Goal: Browse casually: Explore the website without a specific task or goal

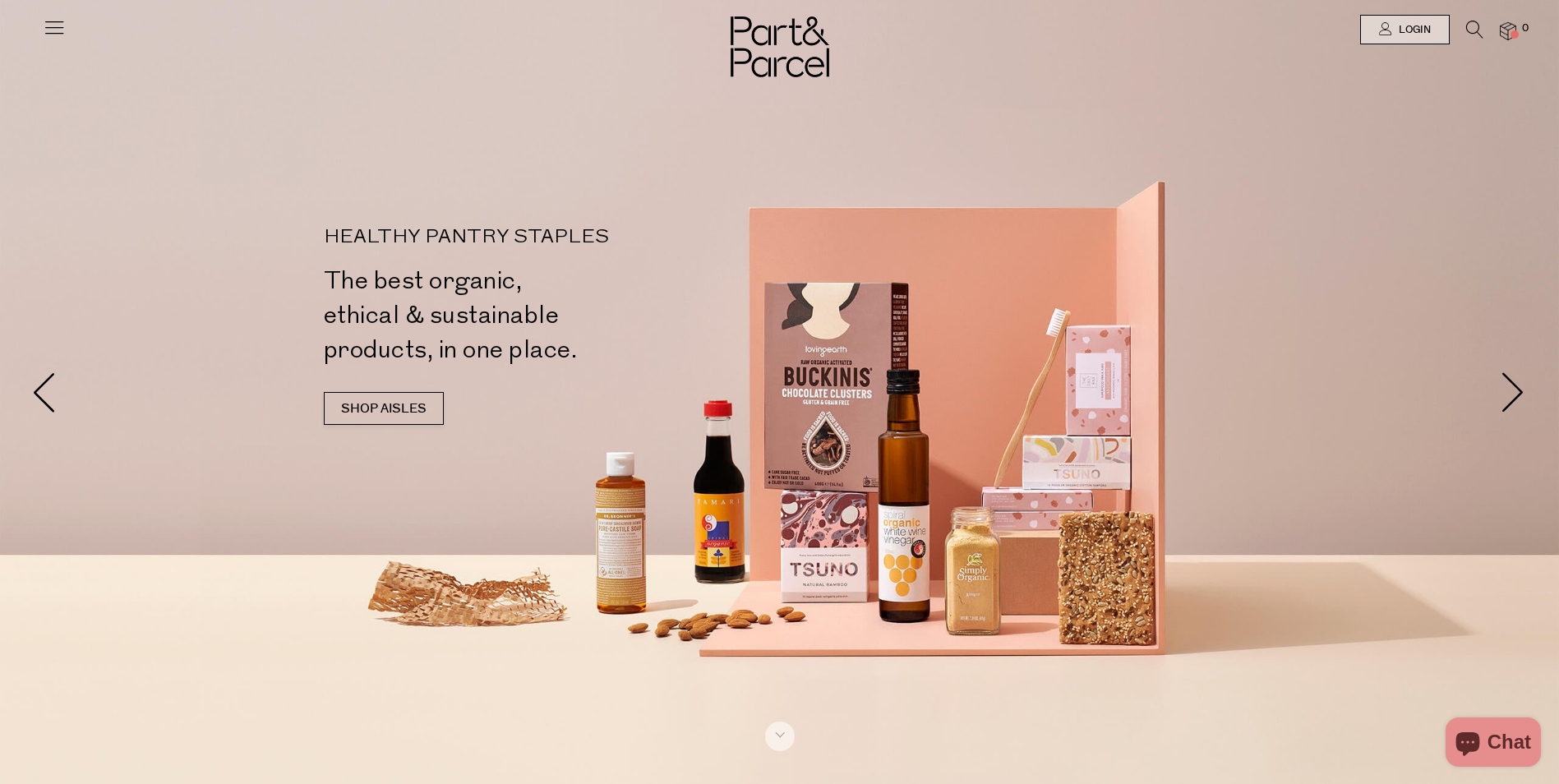
click at [50, 30] on icon at bounding box center [53, 26] width 23 height 23
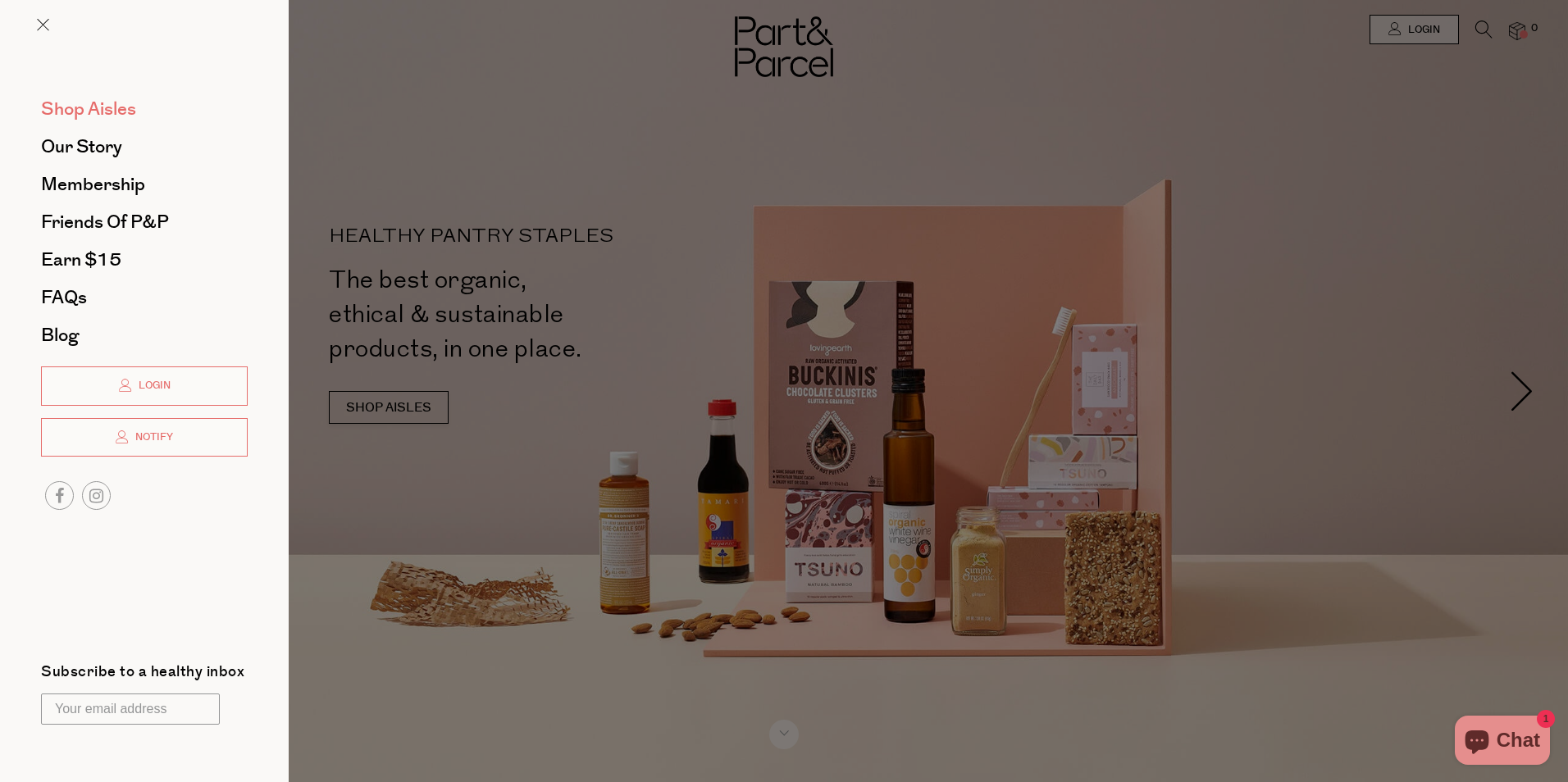
click at [80, 112] on span "Shop Aisles" at bounding box center [89, 109] width 95 height 26
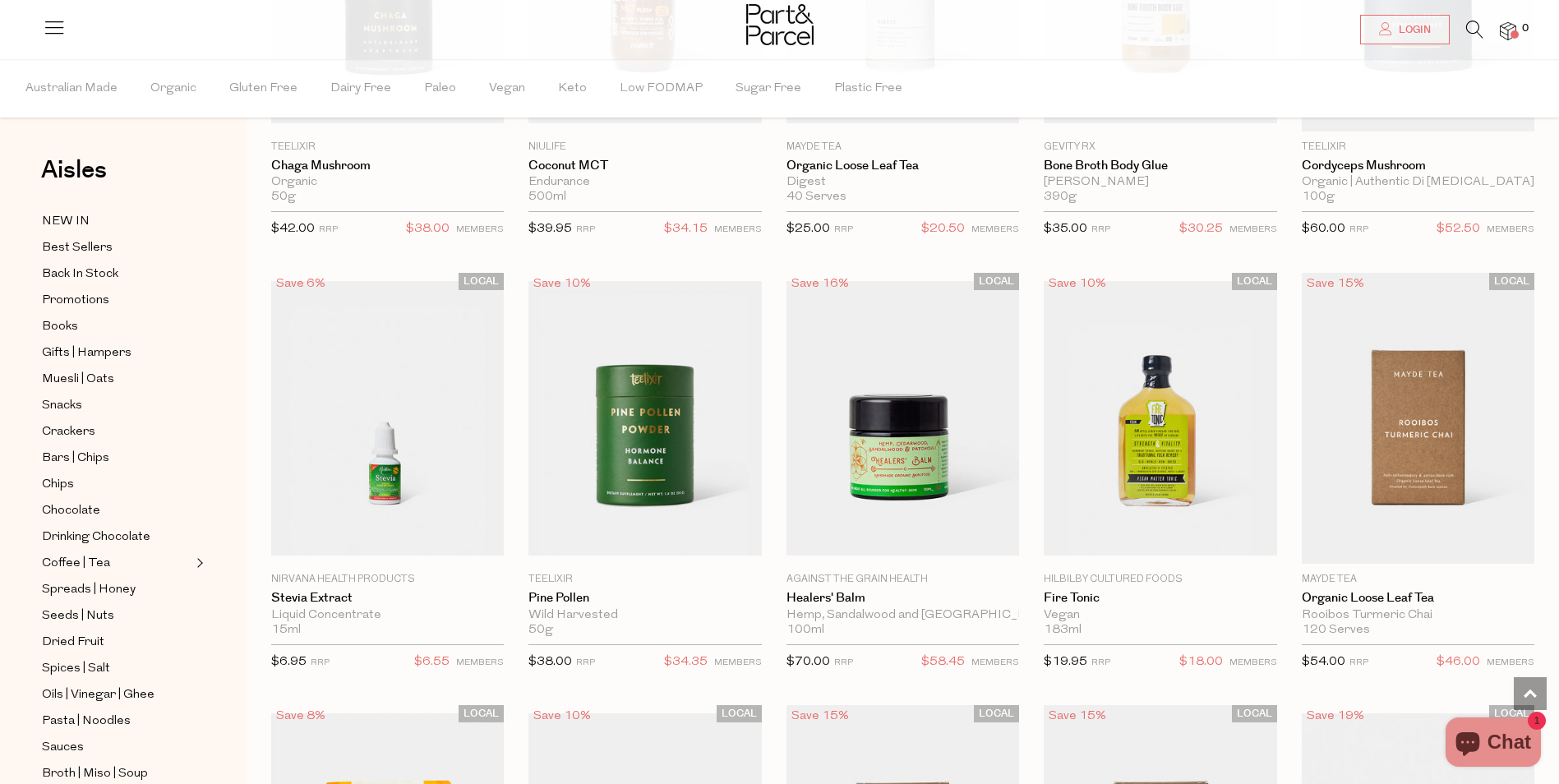
scroll to position [3615, 0]
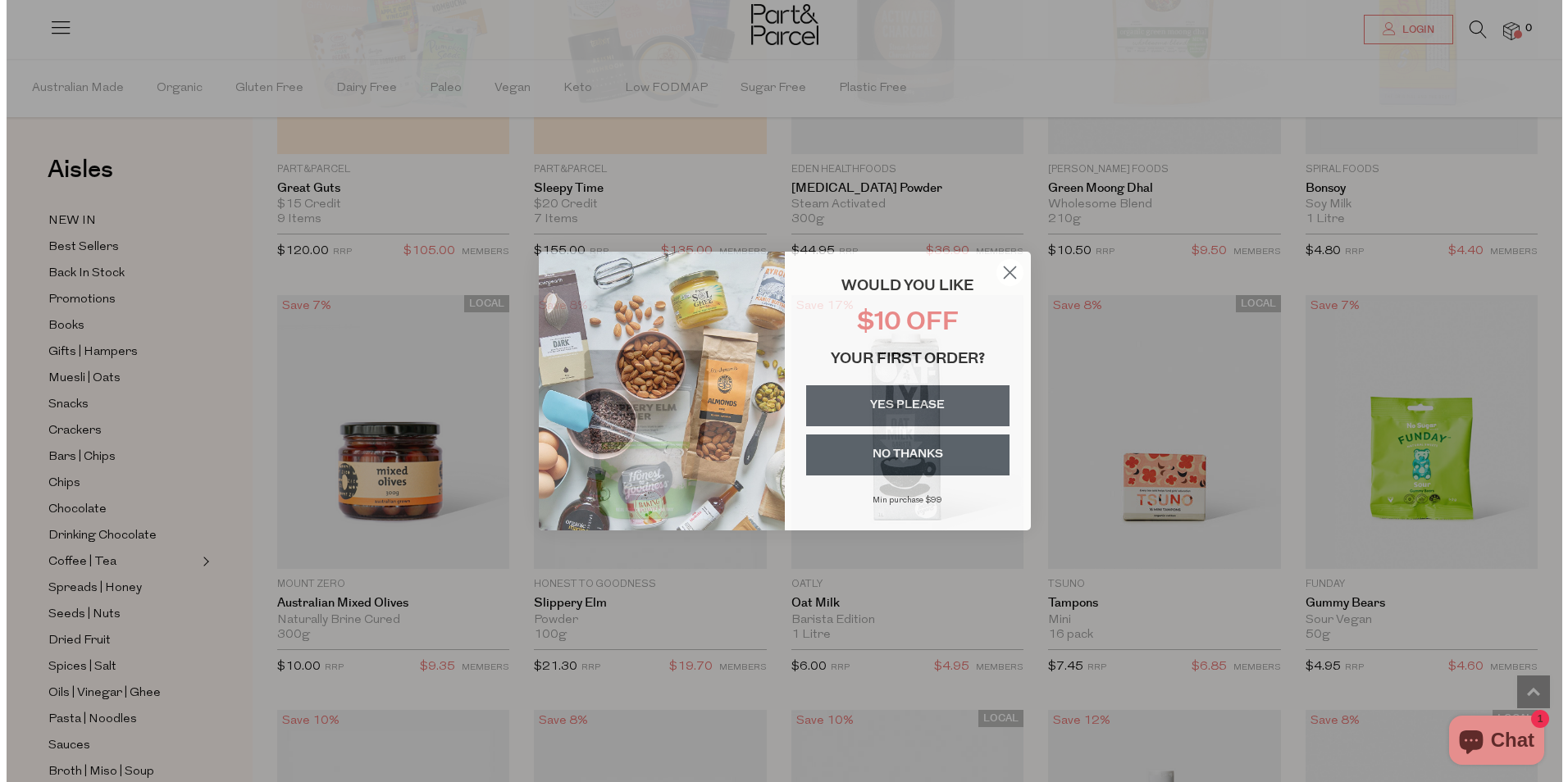
scroll to position [4564, 0]
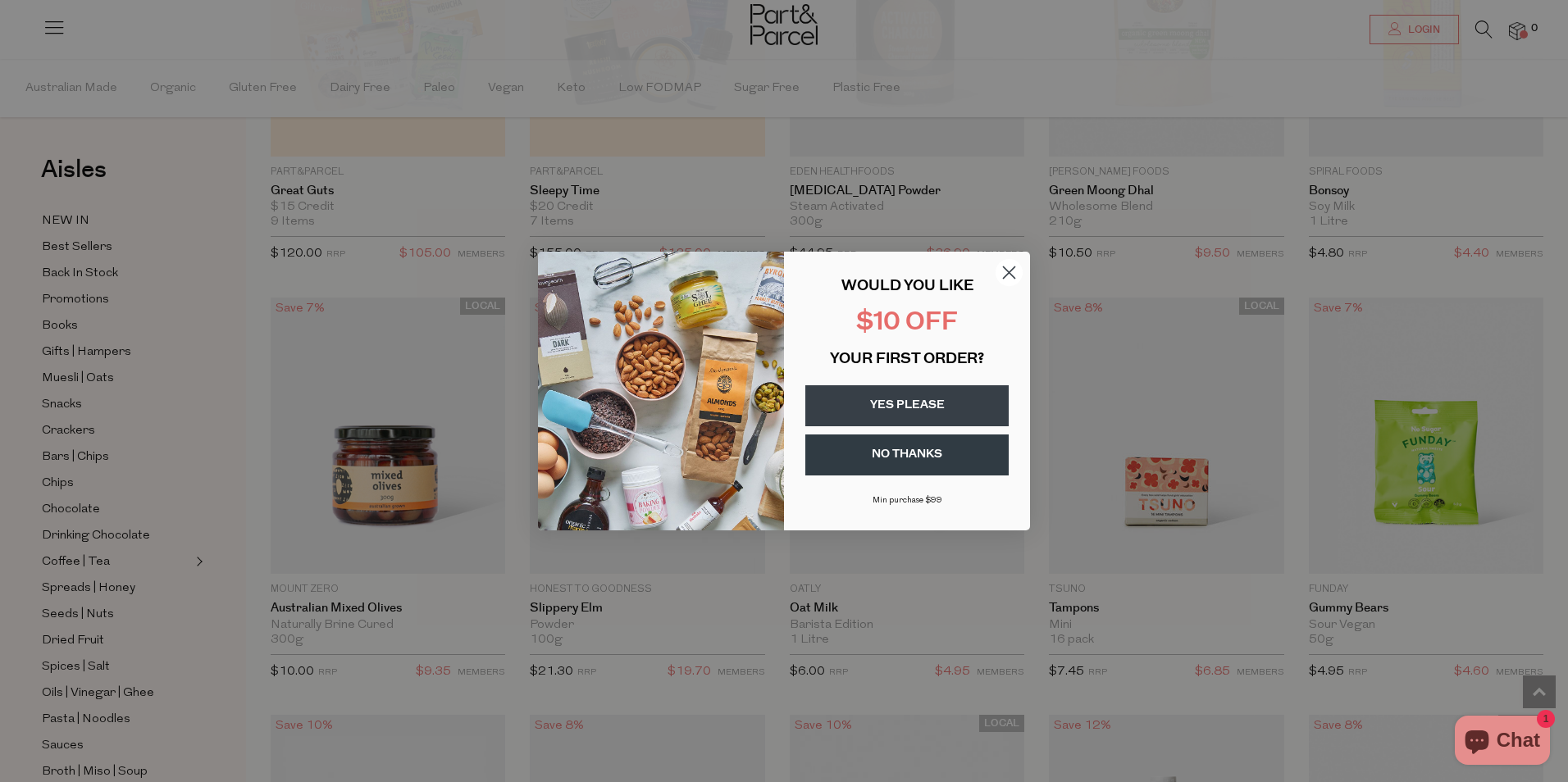
click at [1010, 266] on circle "Close dialog" at bounding box center [1009, 273] width 27 height 27
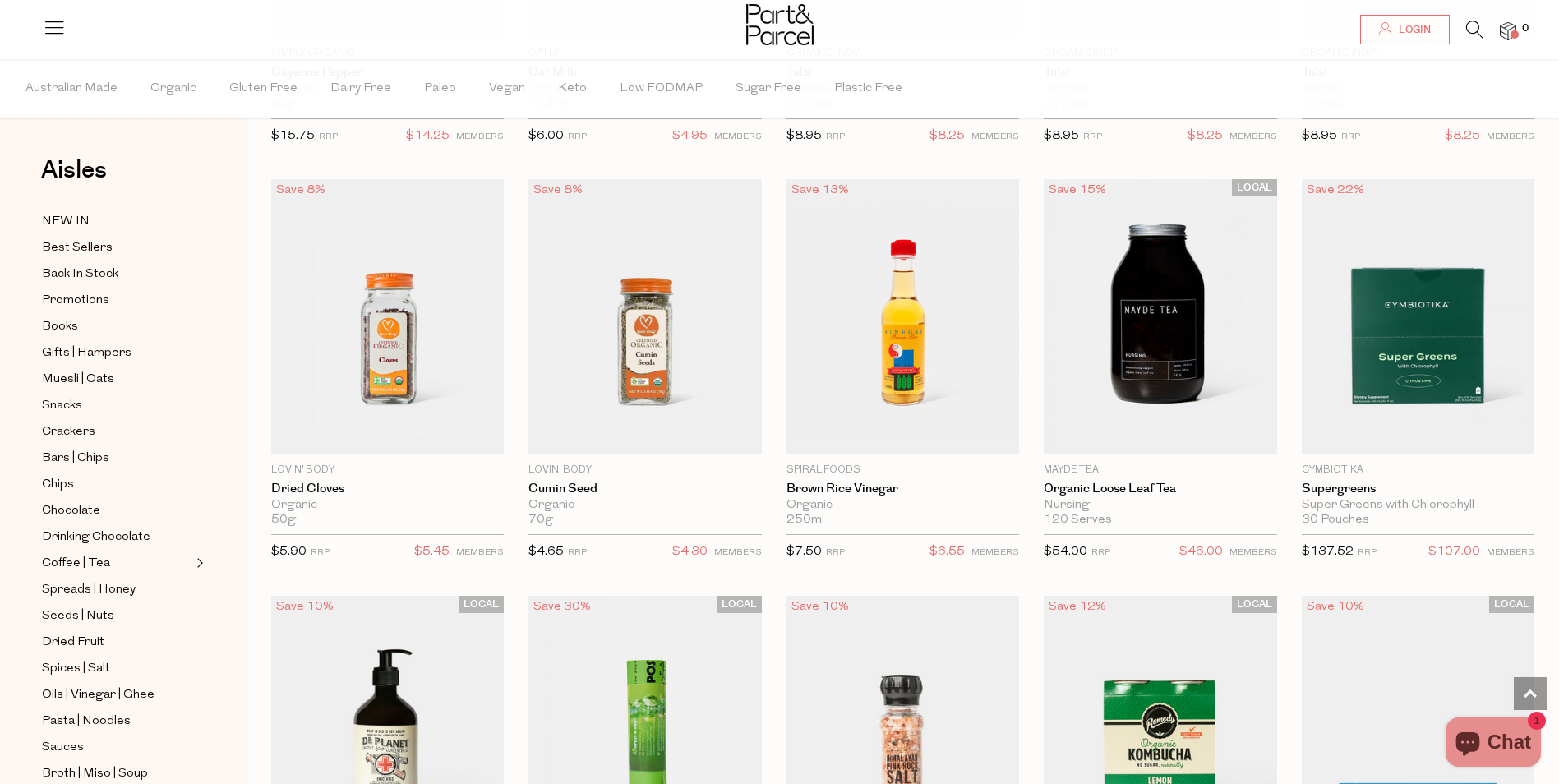
scroll to position [7667, 0]
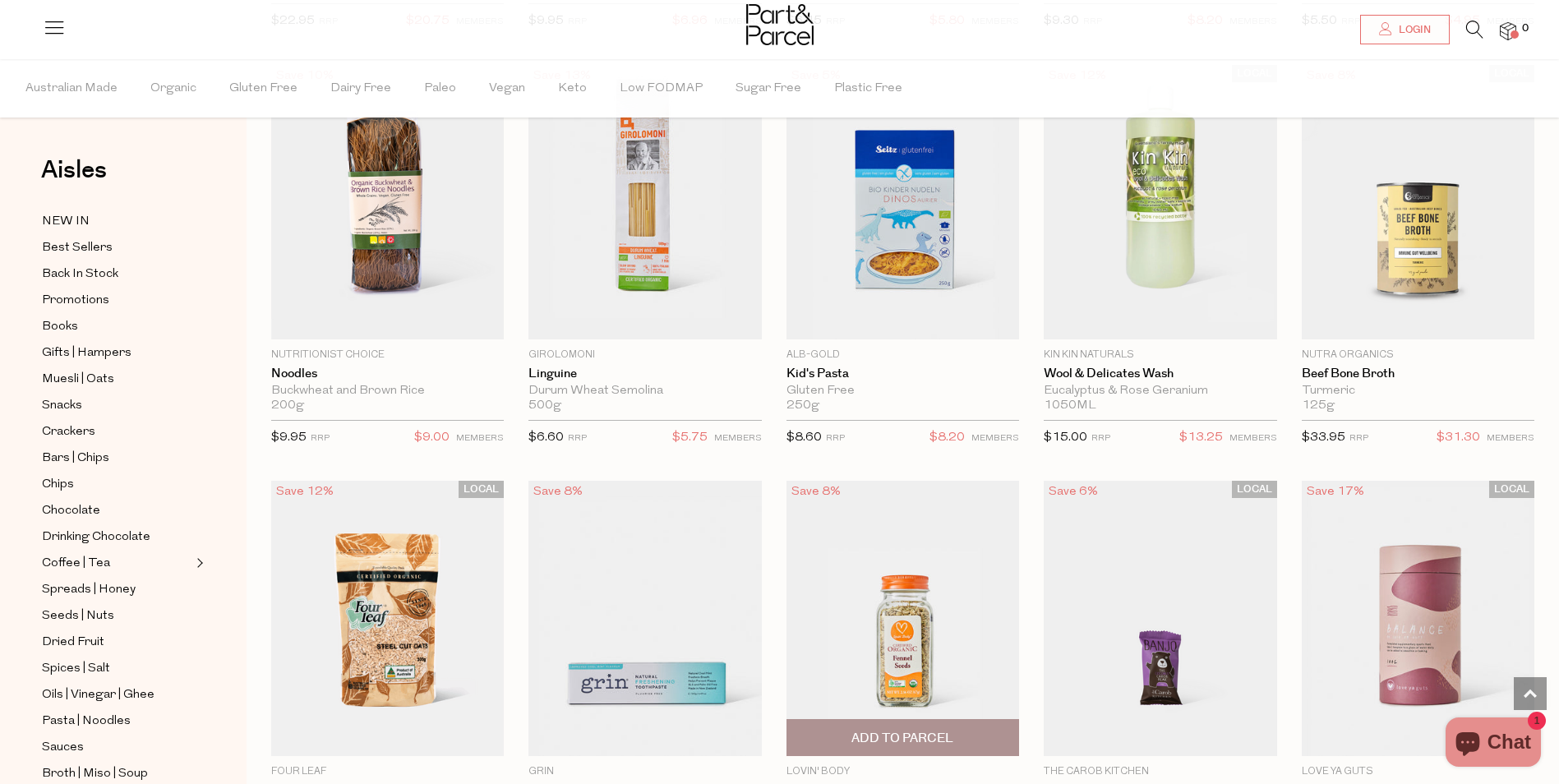
scroll to position [8079, 0]
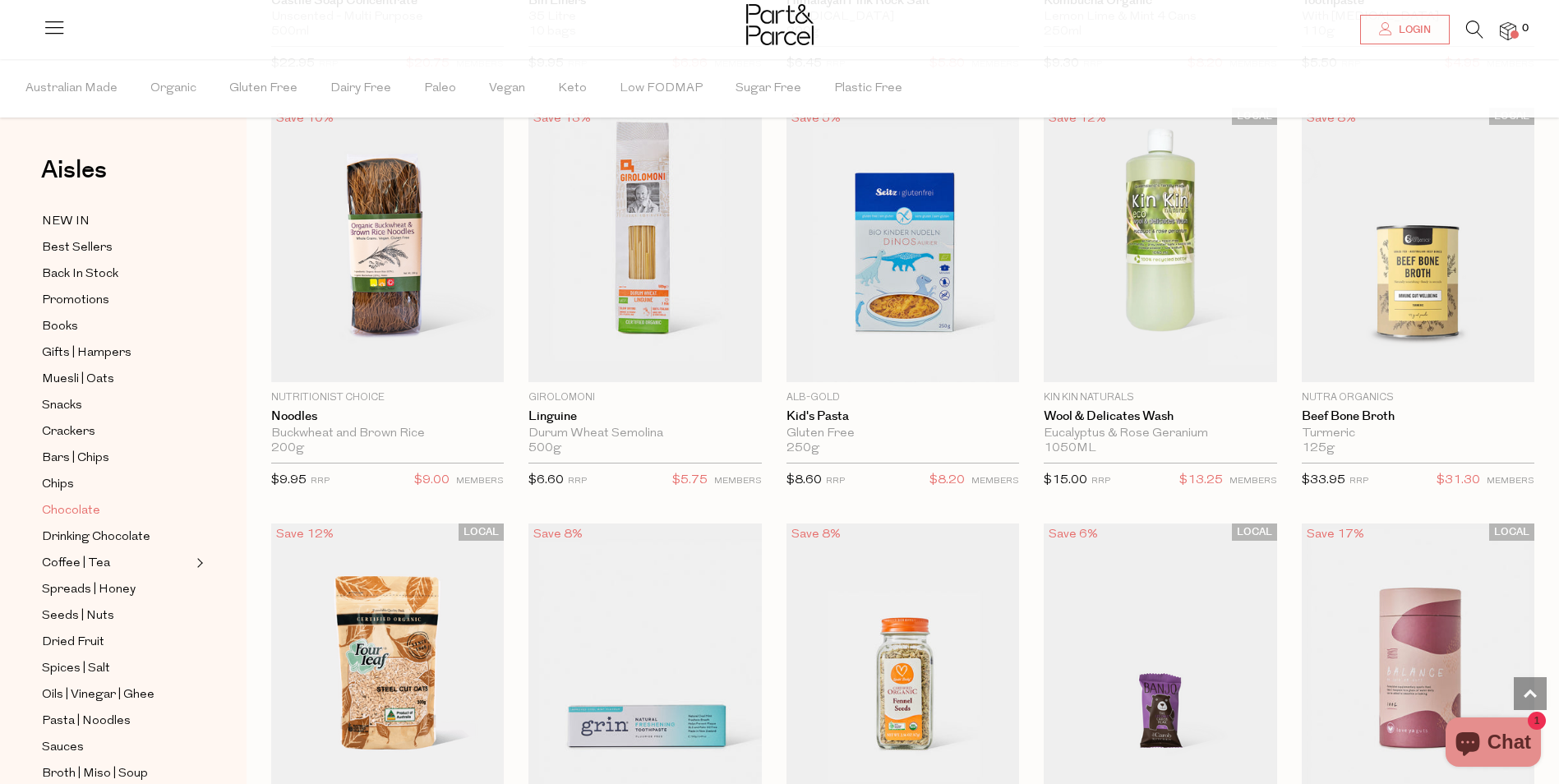
click at [79, 501] on span "Chocolate" at bounding box center [70, 511] width 58 height 19
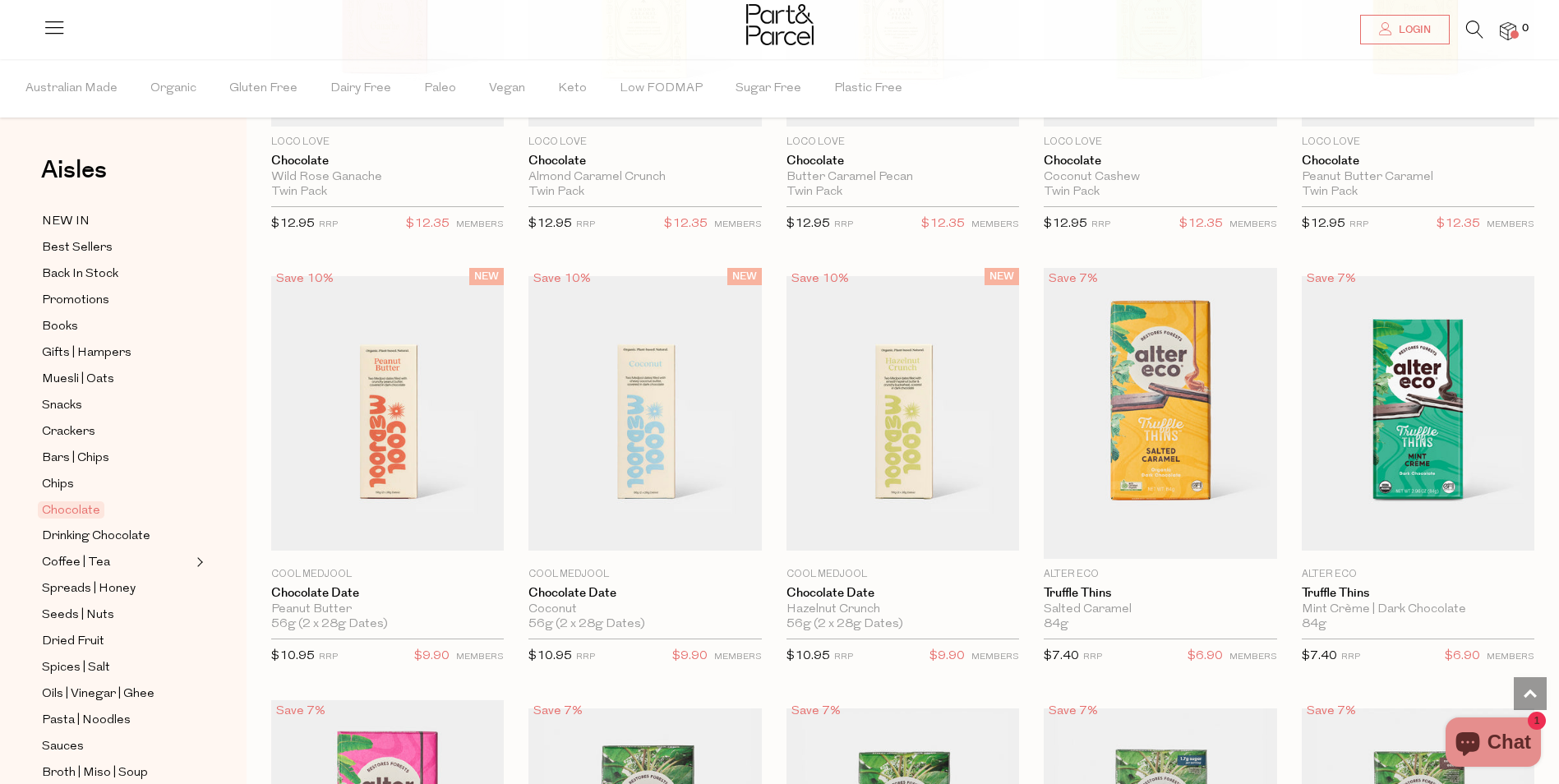
scroll to position [739, 0]
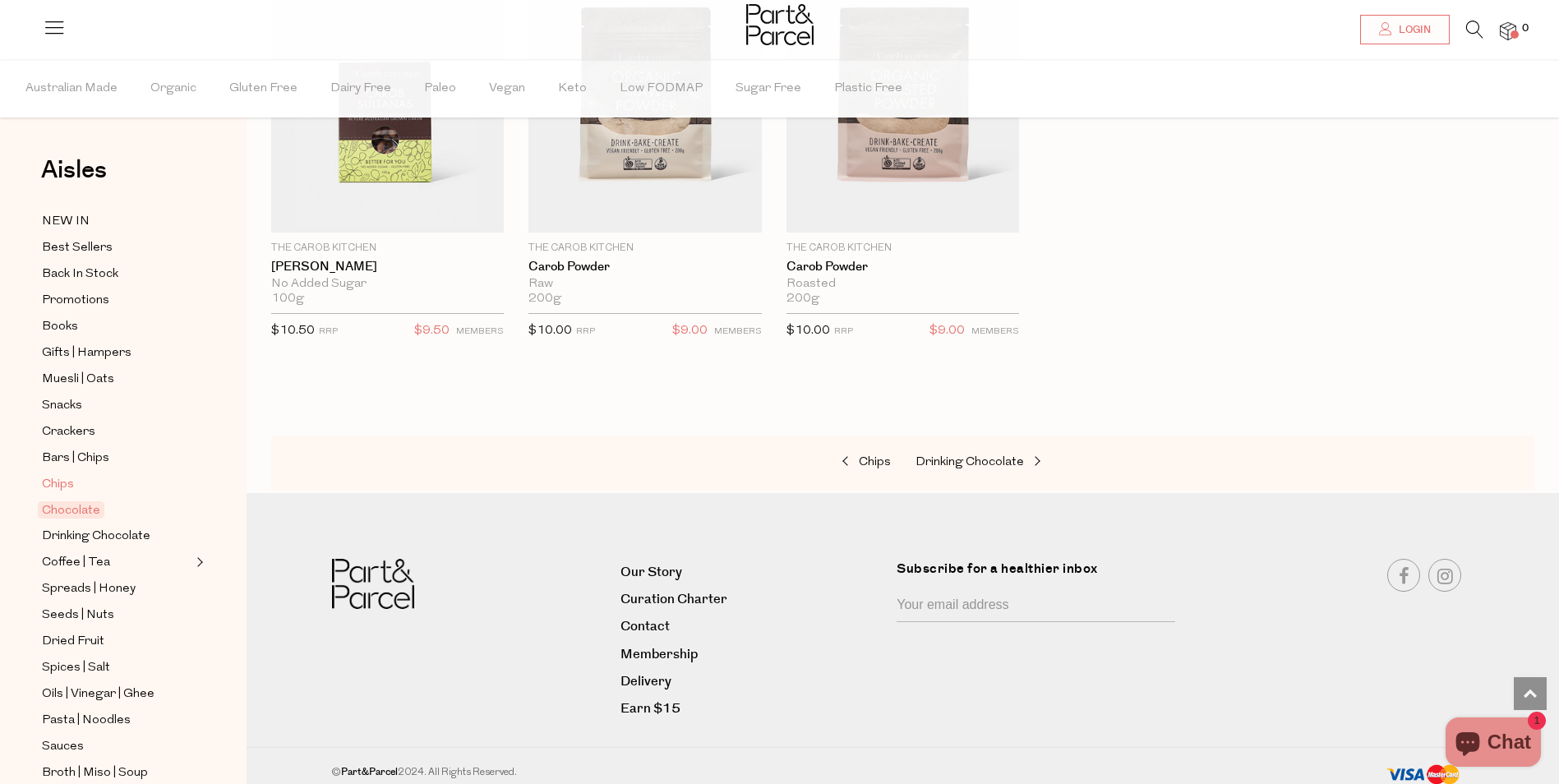
scroll to position [164, 0]
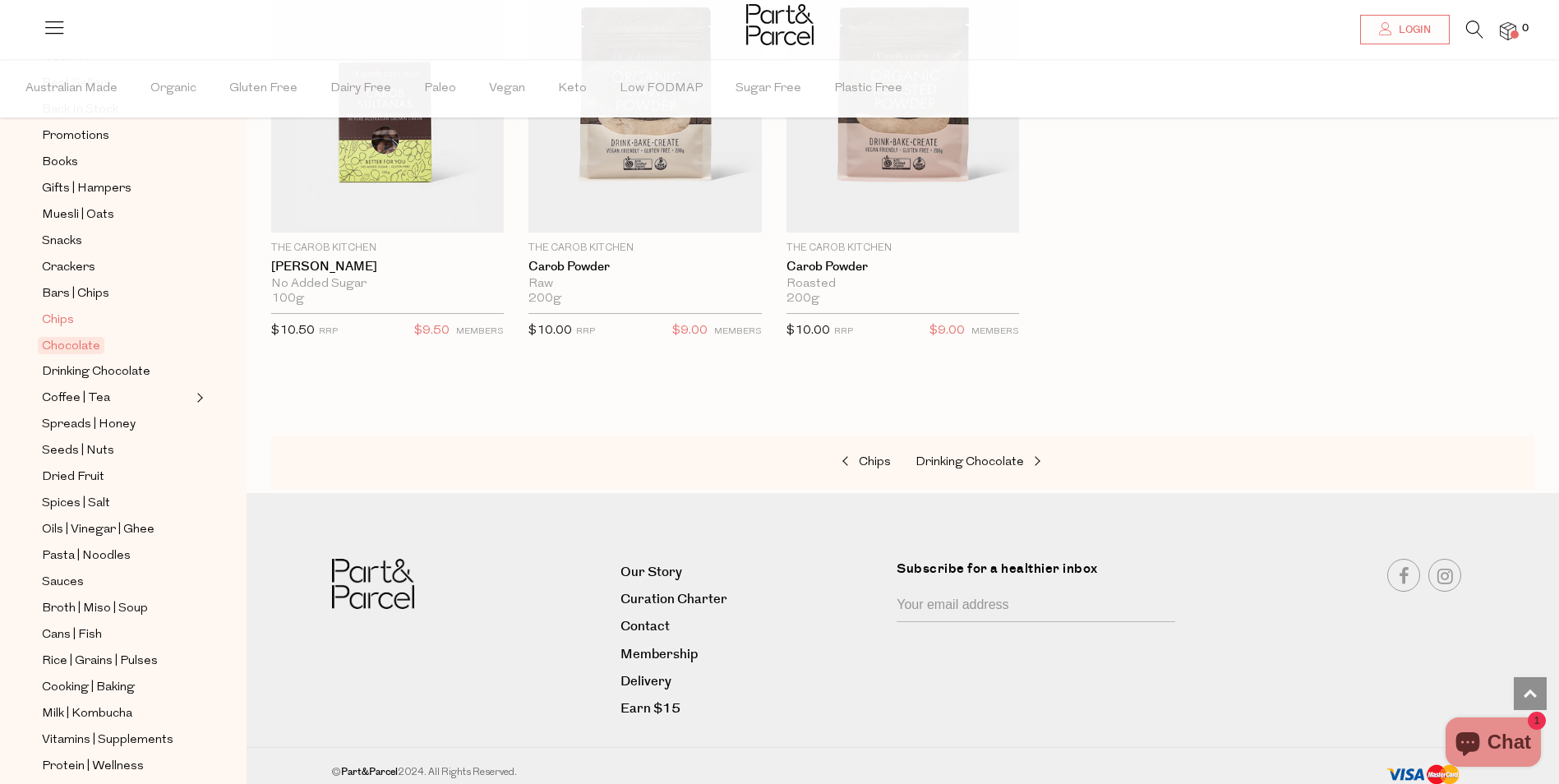
click at [61, 311] on span "Chips" at bounding box center [58, 320] width 32 height 19
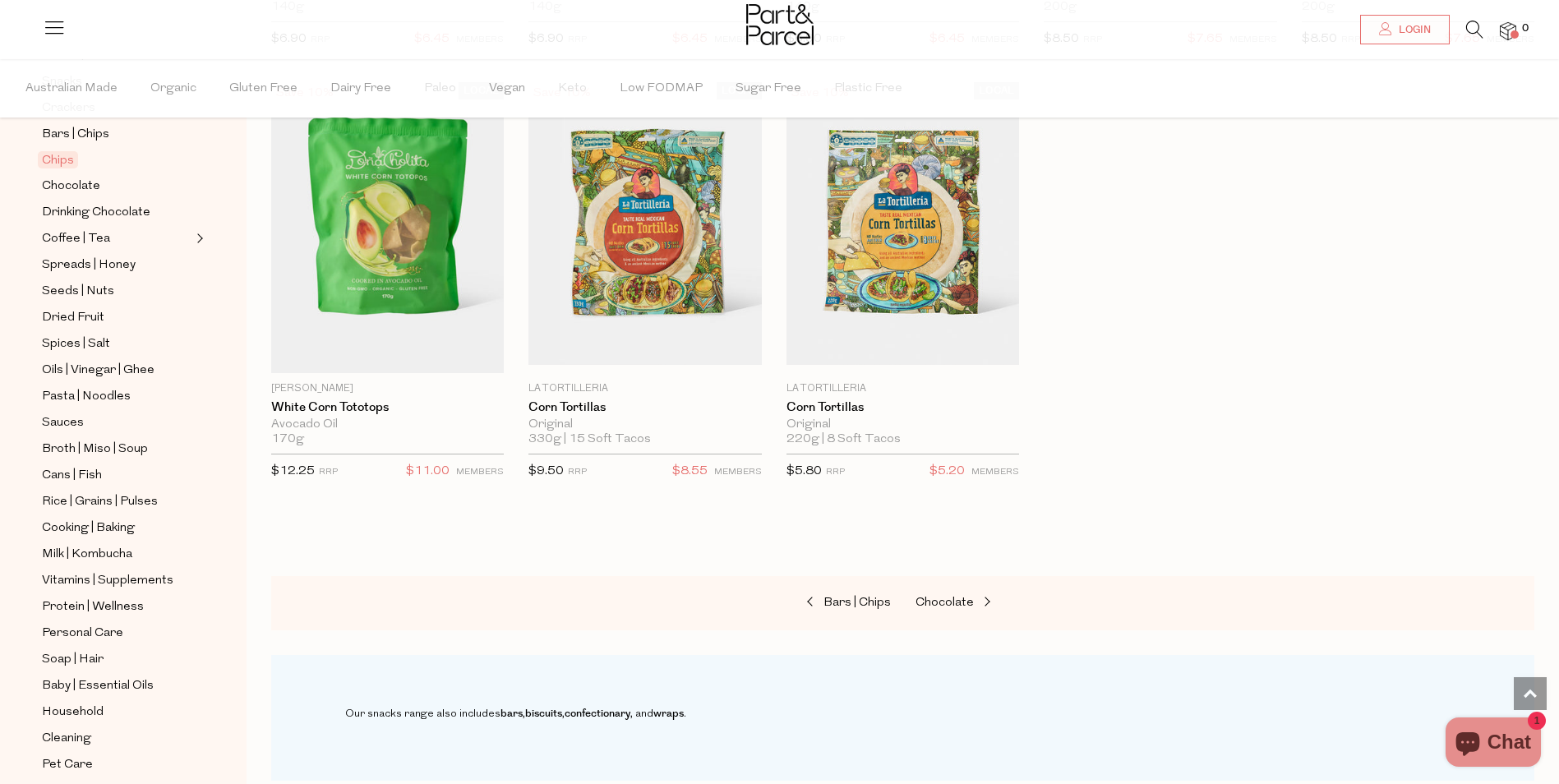
scroll to position [329, 0]
click at [75, 434] on span "Broth | Miso | Soup" at bounding box center [94, 444] width 106 height 19
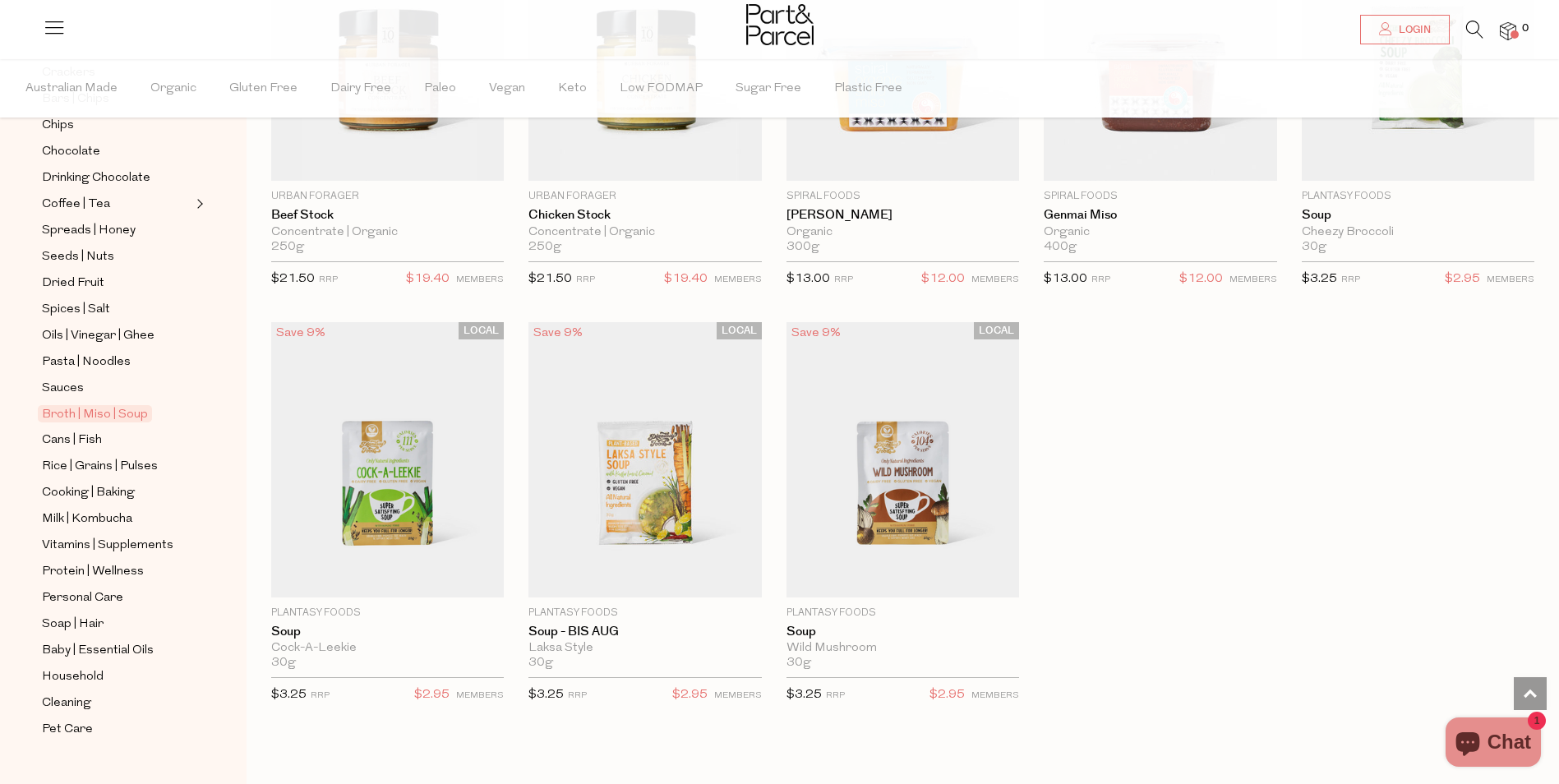
scroll to position [2712, 0]
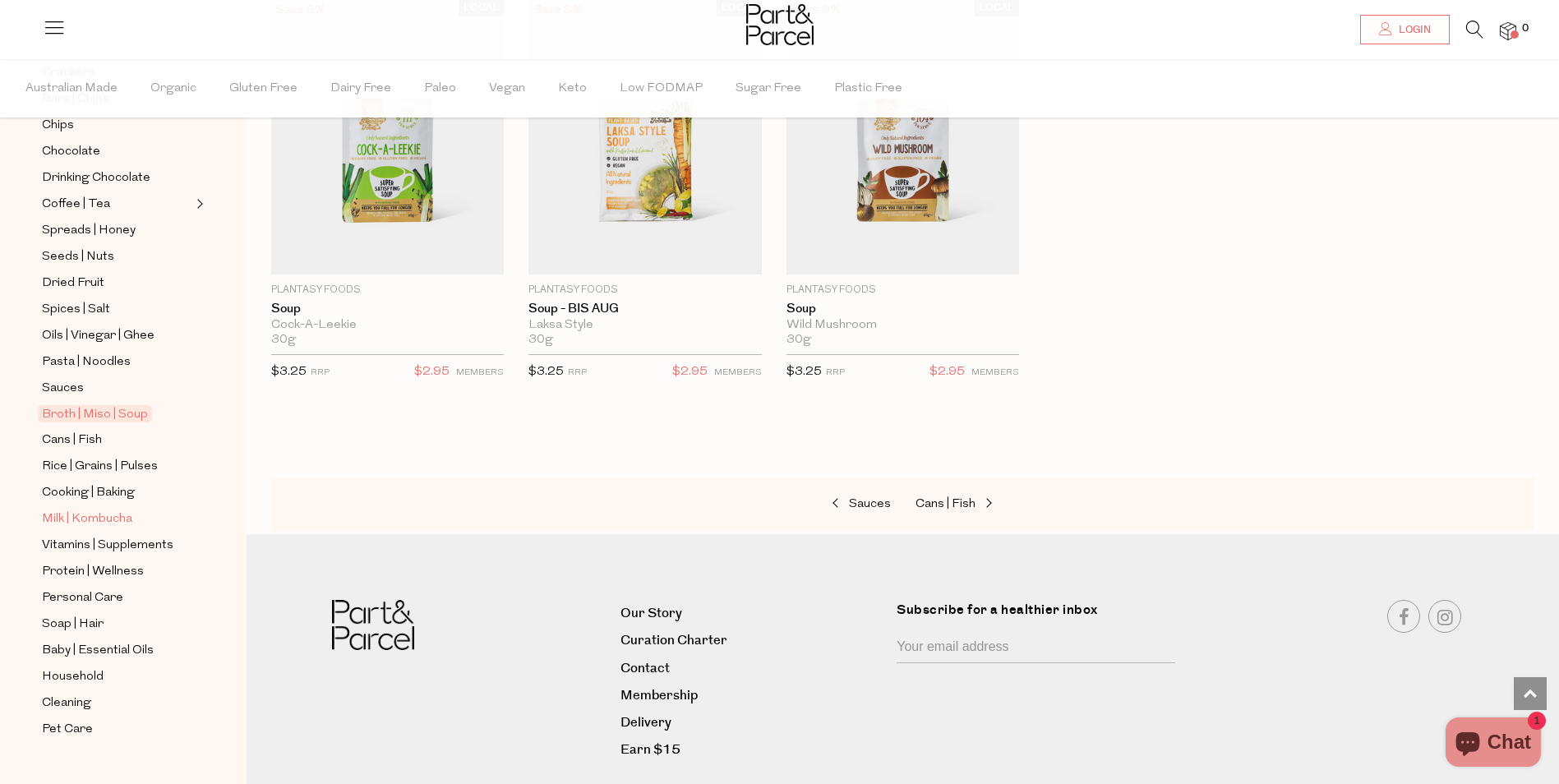
click at [101, 510] on span "Milk | Kombucha" at bounding box center [86, 519] width 91 height 19
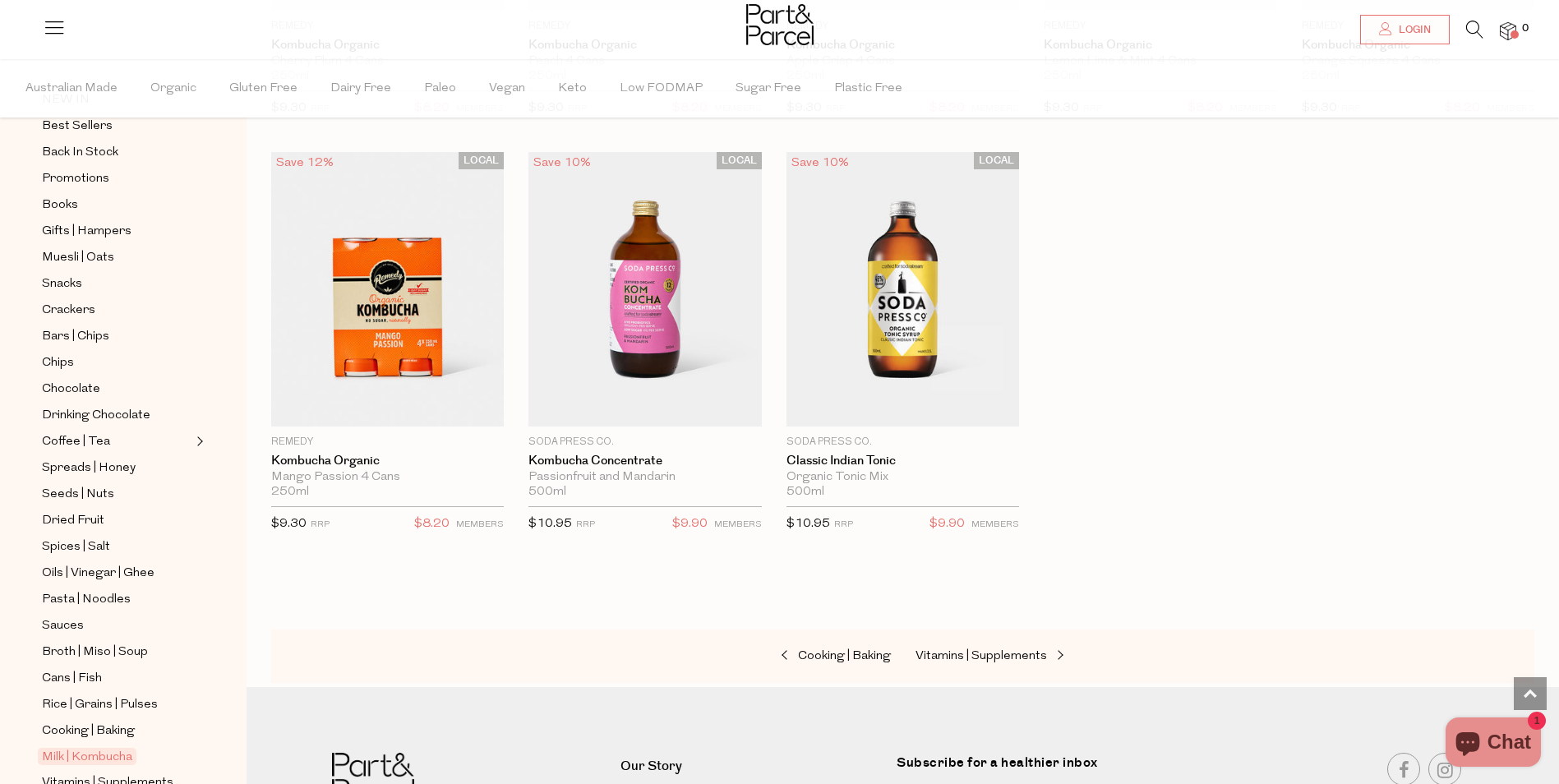
scroll to position [164, 0]
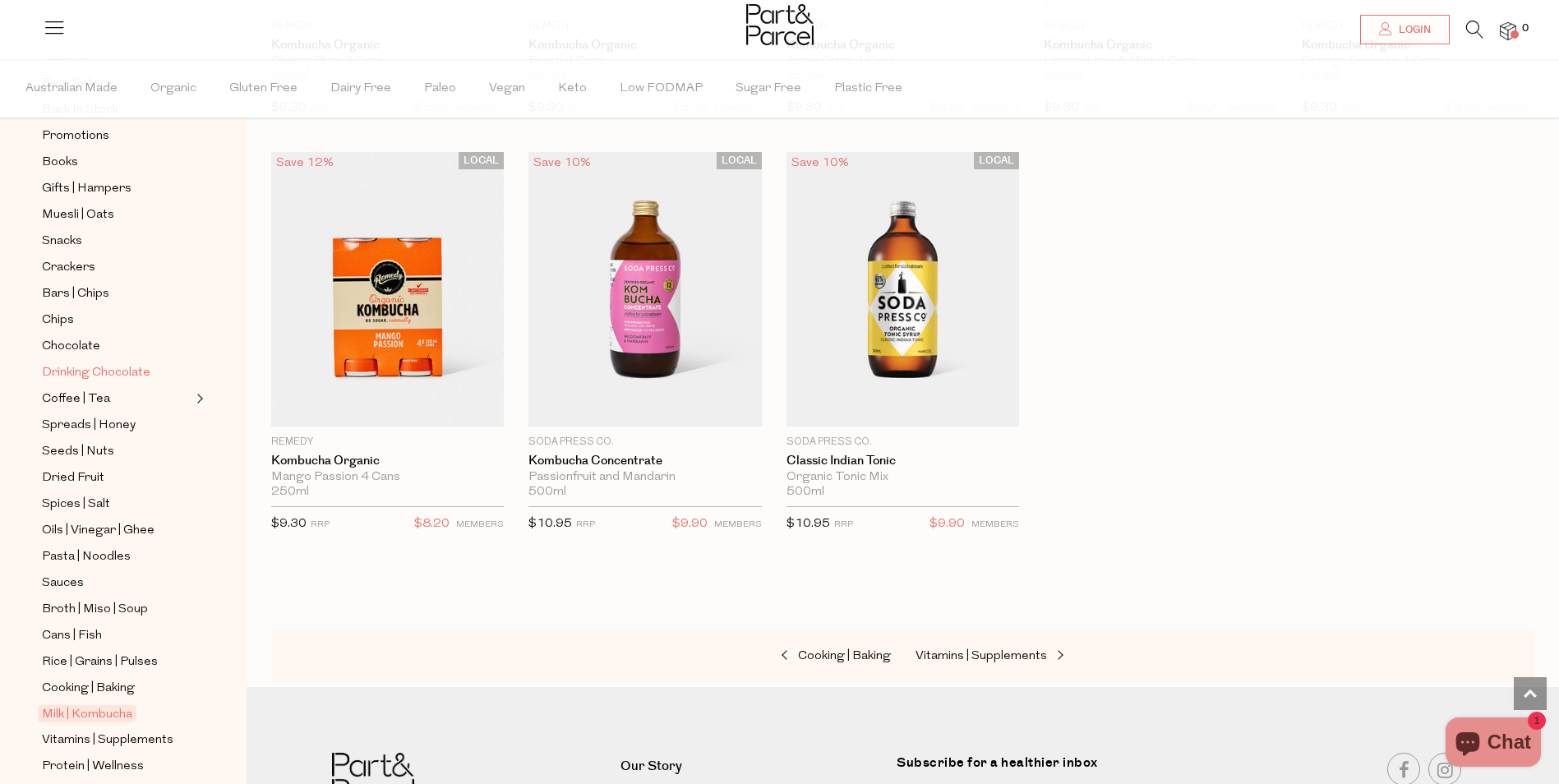
click at [106, 363] on span "Drinking Chocolate" at bounding box center [96, 373] width 108 height 19
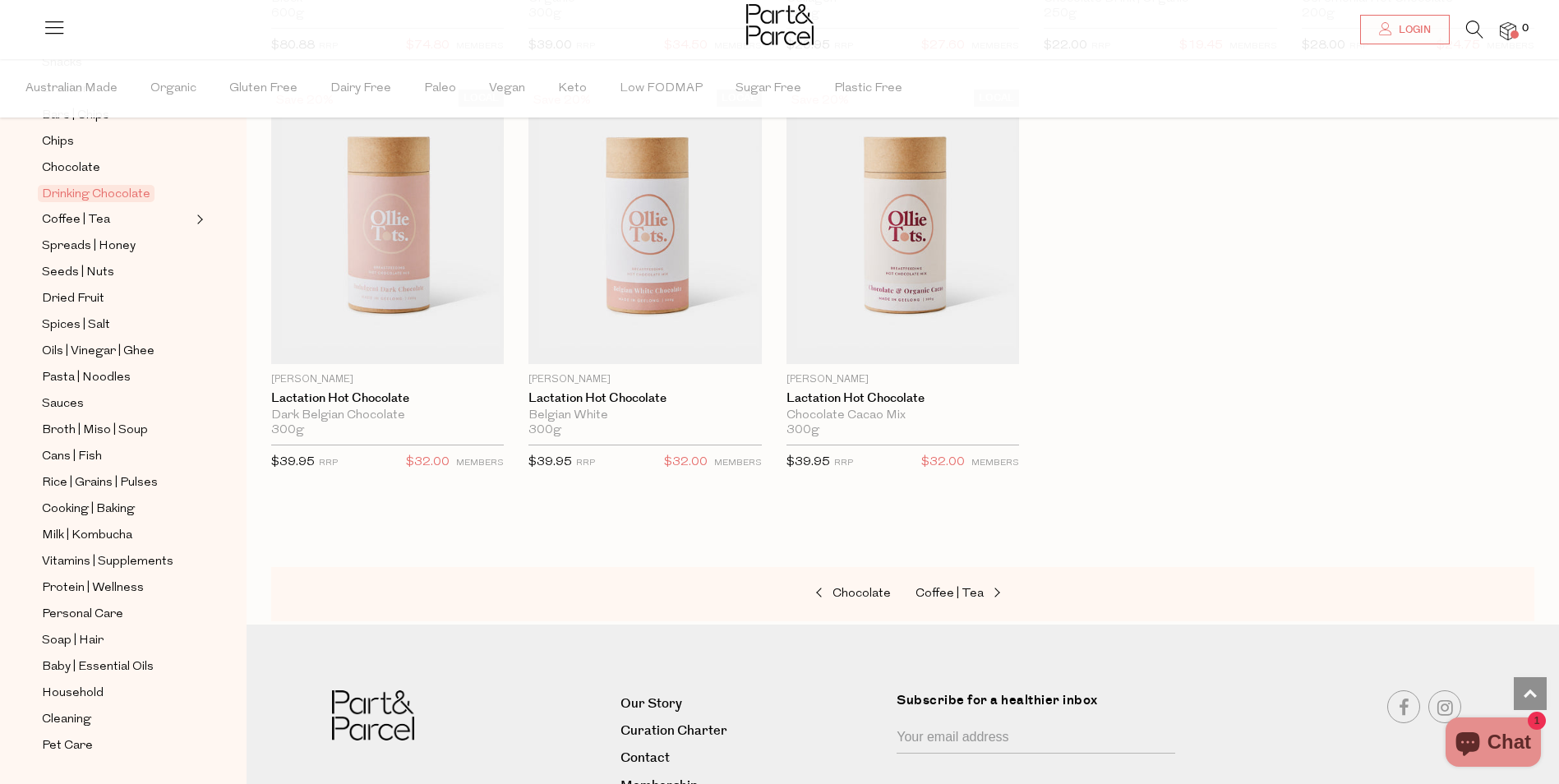
scroll to position [359, 0]
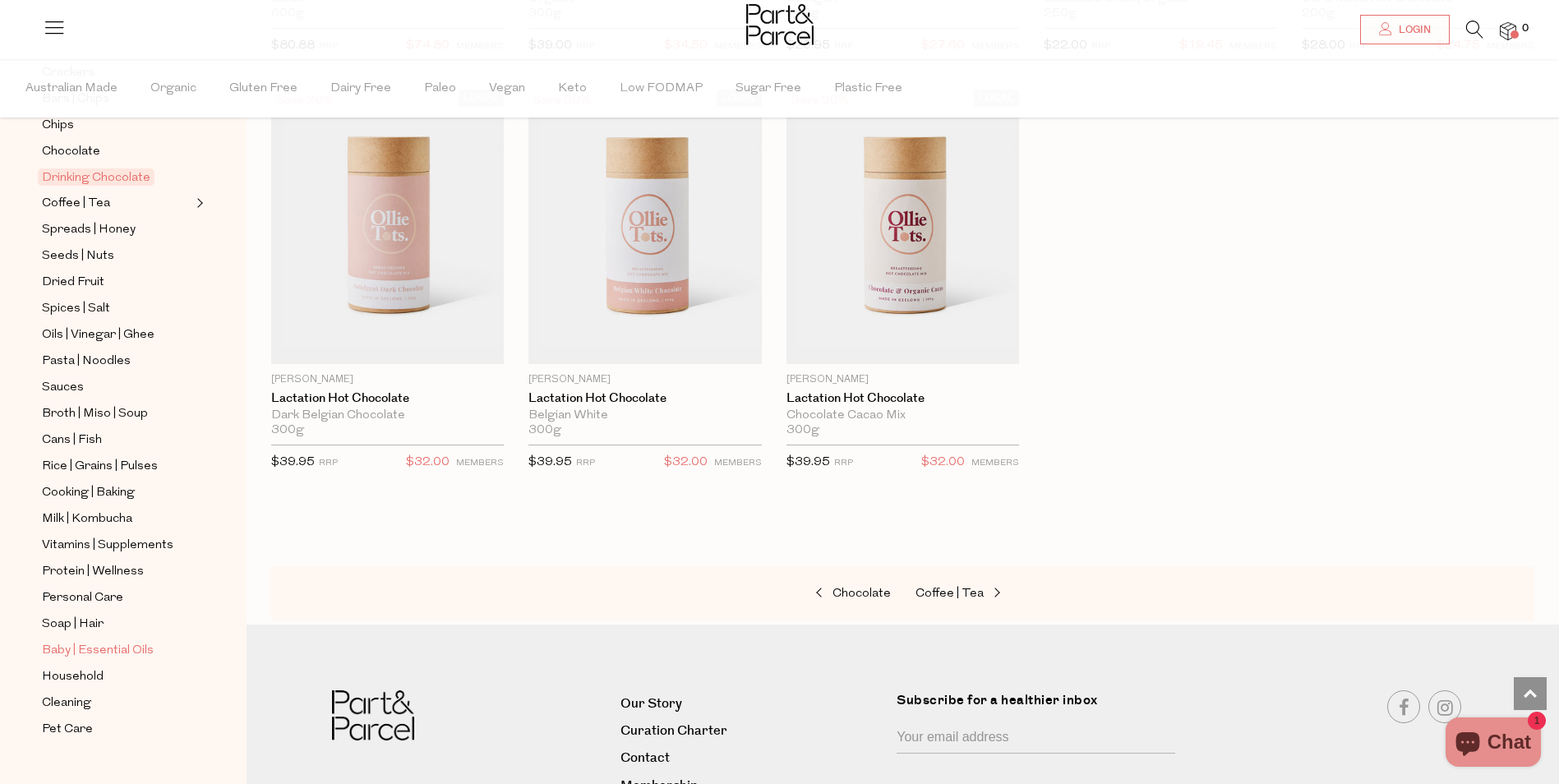
click at [144, 641] on span "Baby | Essential Oils" at bounding box center [97, 650] width 112 height 19
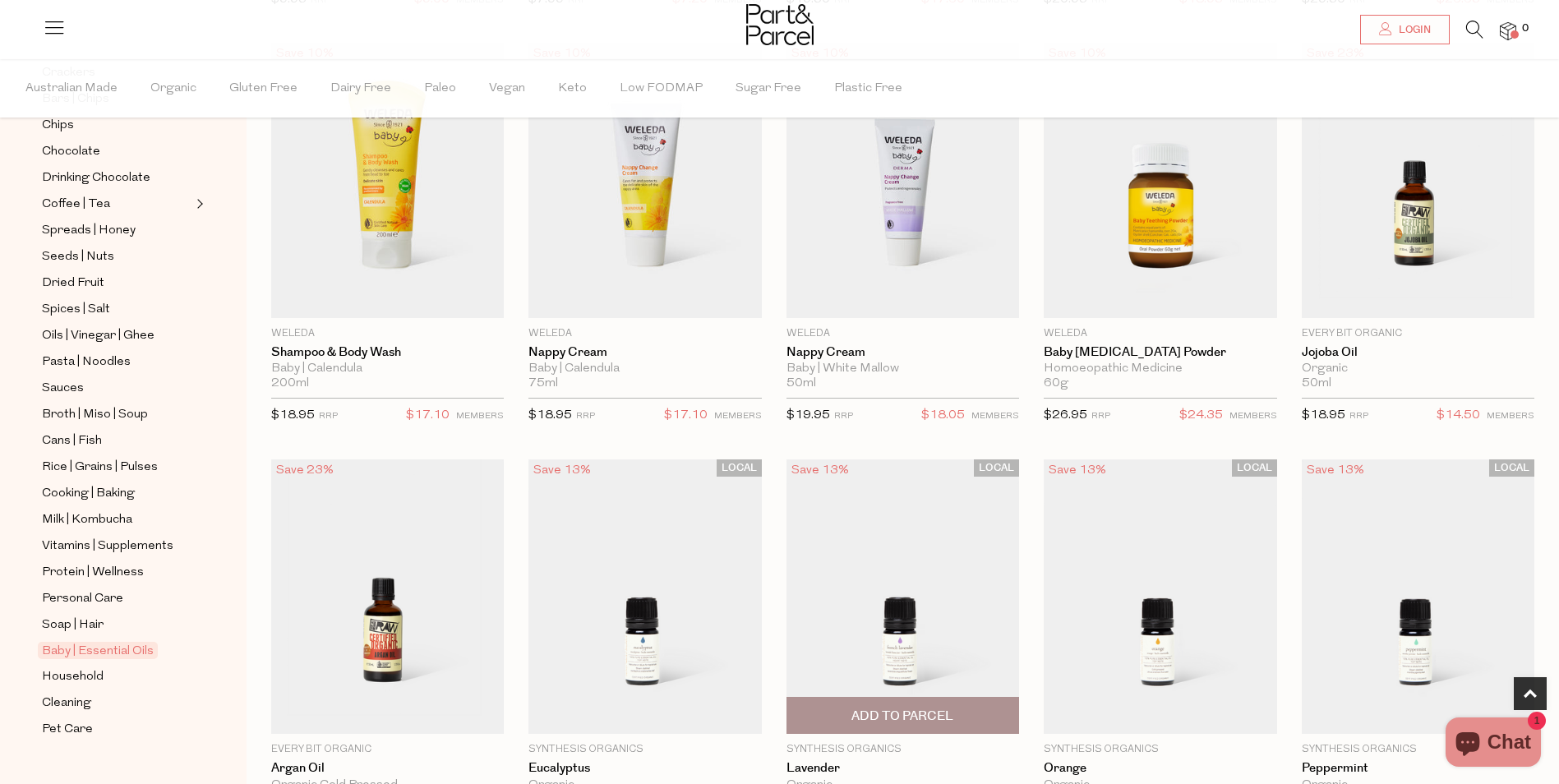
scroll to position [1151, 0]
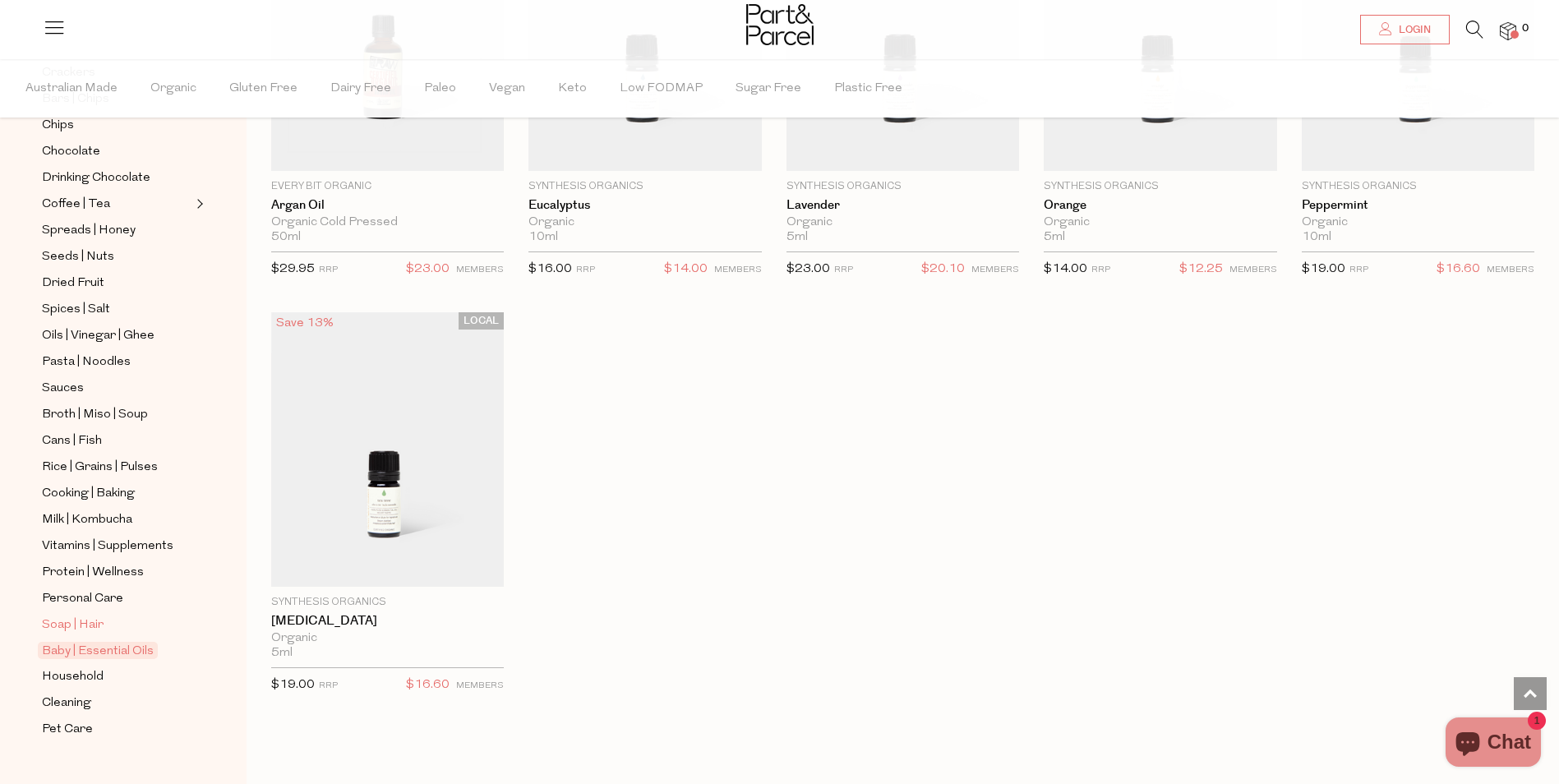
click at [73, 616] on span "Soap | Hair" at bounding box center [72, 625] width 62 height 19
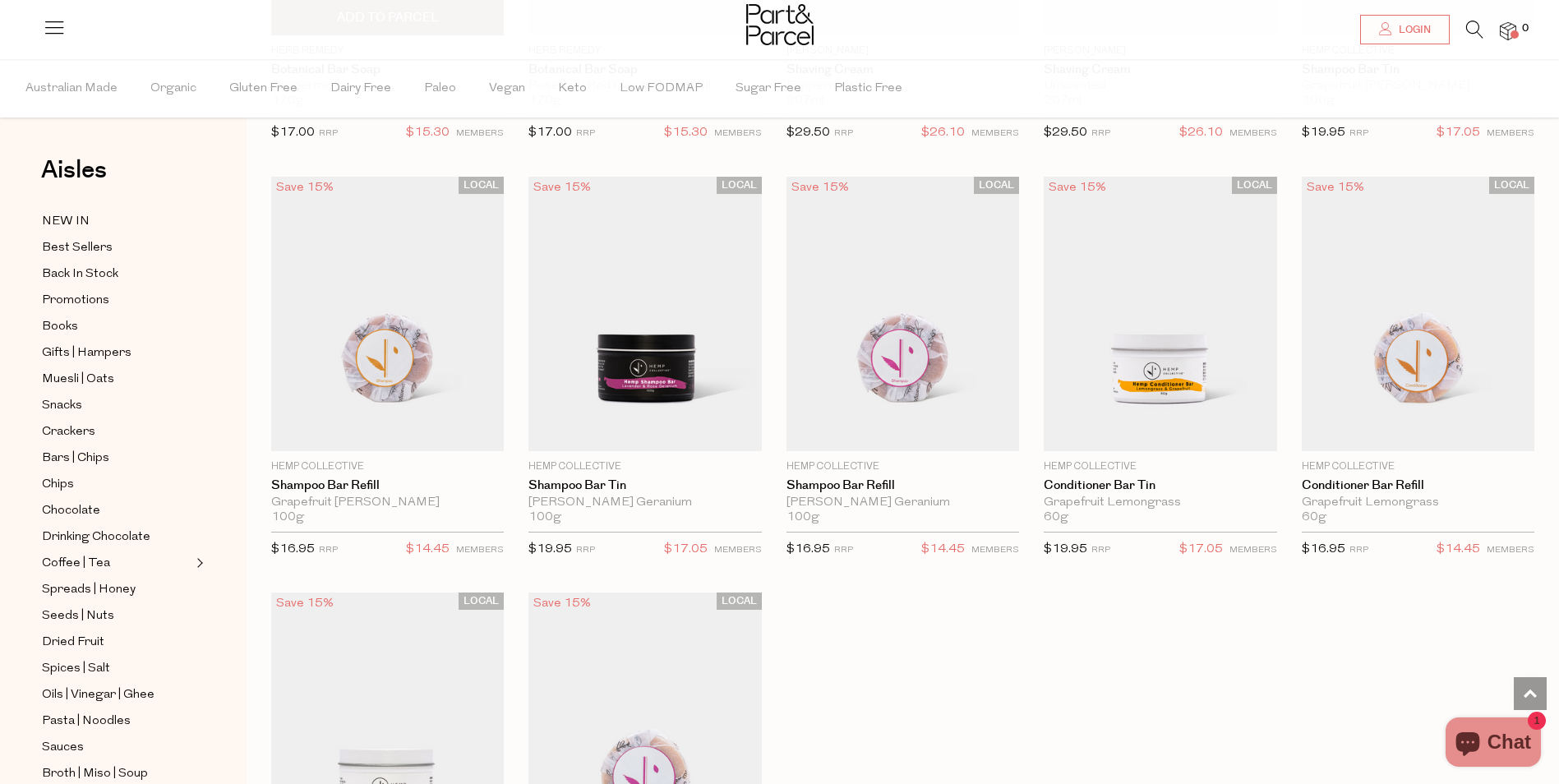
scroll to position [3862, 0]
